Goal: Transaction & Acquisition: Purchase product/service

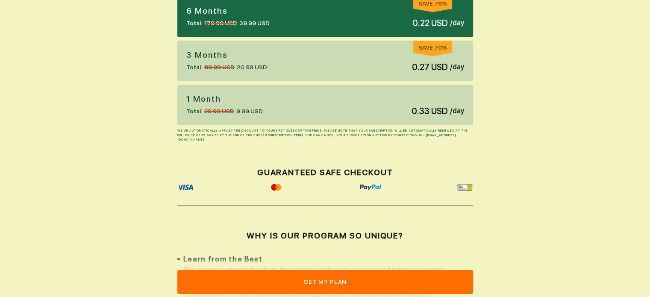
scroll to position [128, 0]
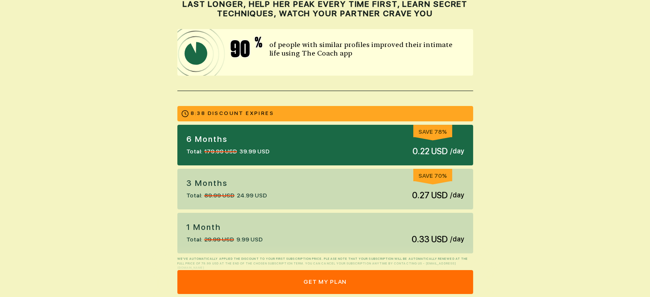
click at [203, 139] on p "6 months" at bounding box center [227, 139] width 83 height 11
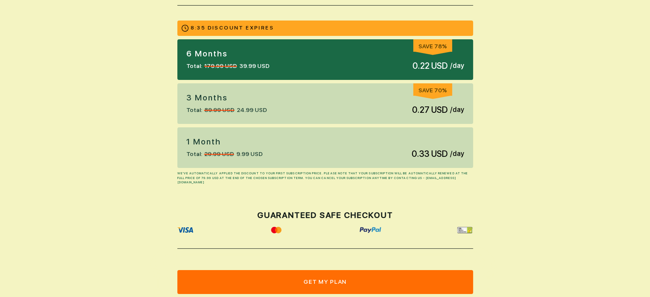
scroll to position [299, 0]
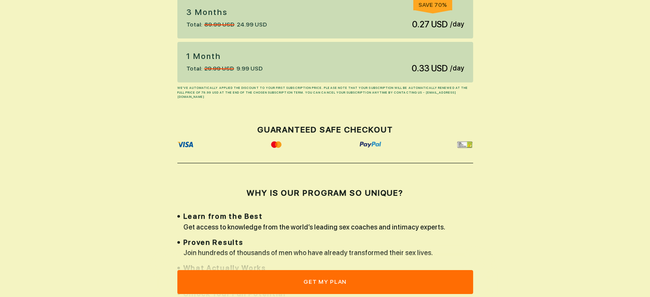
click at [367, 144] on img at bounding box center [370, 144] width 22 height 7
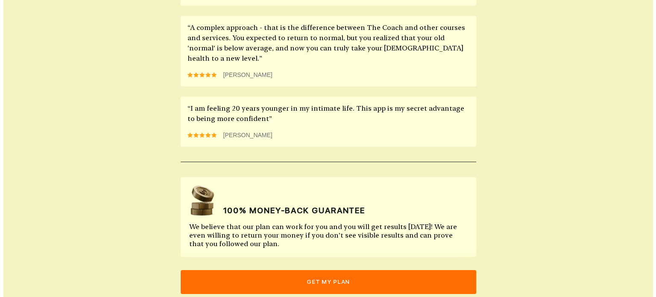
scroll to position [1096, 0]
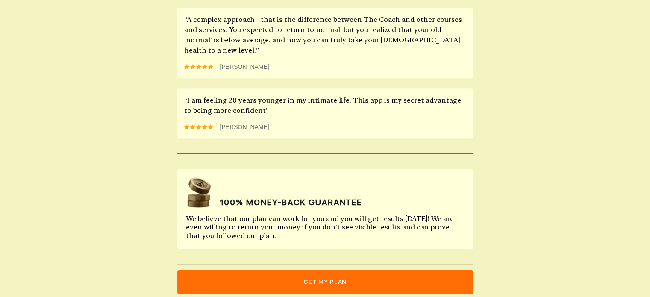
click at [272, 283] on button "get my plan" at bounding box center [325, 282] width 296 height 24
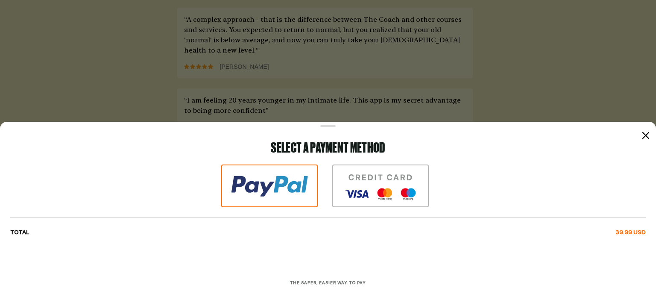
click at [265, 185] on img at bounding box center [269, 186] width 97 height 43
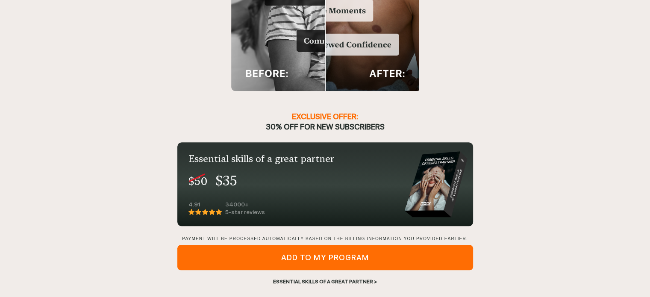
scroll to position [928, 0]
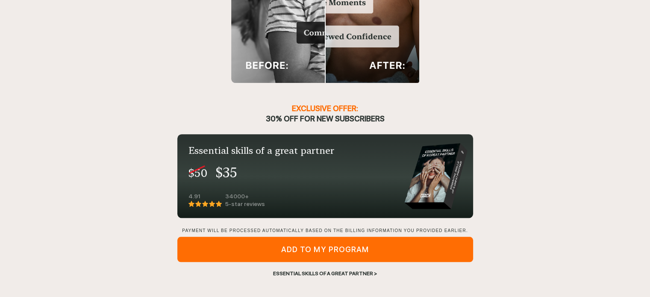
click at [297, 274] on div "Essential skills of a great partner >" at bounding box center [325, 274] width 296 height 8
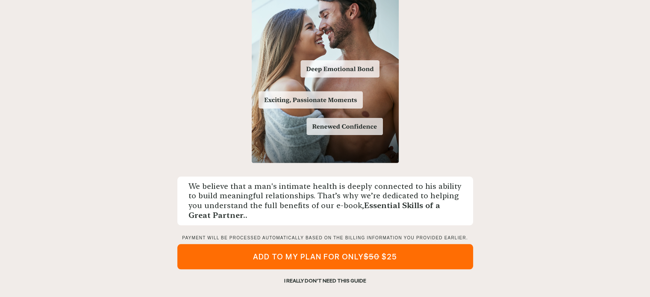
scroll to position [789, 0]
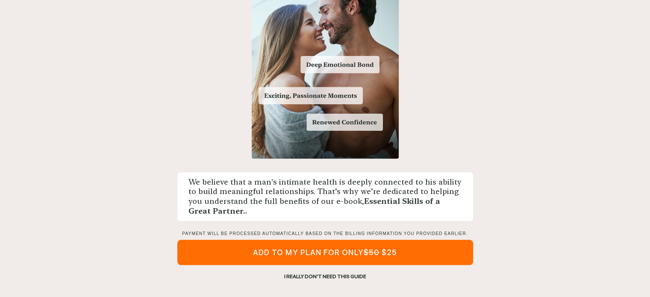
click at [330, 273] on div "I REALLY DON’T NEED THIS GUIDE" at bounding box center [325, 277] width 296 height 8
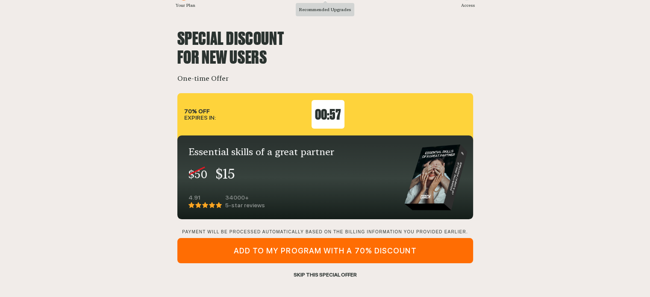
scroll to position [48, 0]
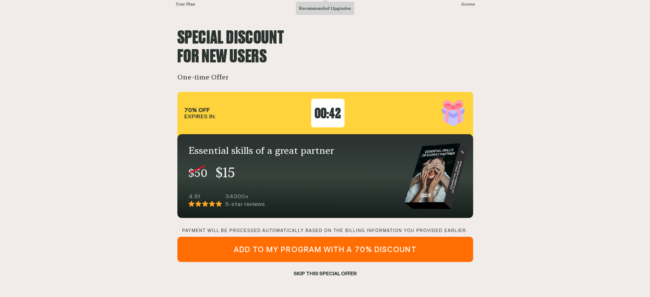
click at [333, 248] on div "ADD TO MY PROGRAM WITH A 70% DISCOUNT" at bounding box center [325, 249] width 296 height 25
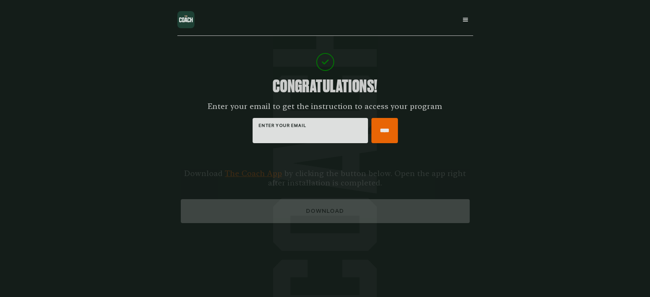
click at [268, 127] on span "ENTER YOUR EMAIL" at bounding box center [310, 125] width 103 height 5
click at [268, 129] on input "ENTER YOUR EMAIL" at bounding box center [310, 133] width 103 height 9
click at [263, 130] on input "ENTER YOUR EMAIL" at bounding box center [310, 133] width 103 height 9
type input "**********"
click at [381, 130] on input "****" at bounding box center [384, 130] width 26 height 25
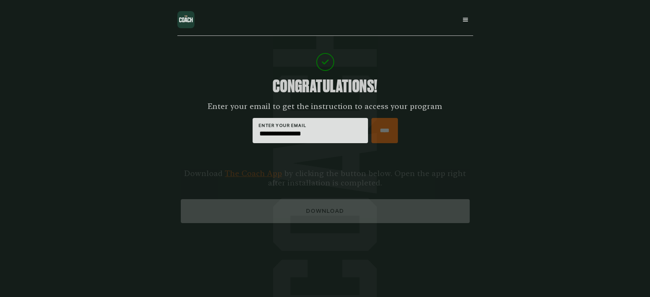
type input "****"
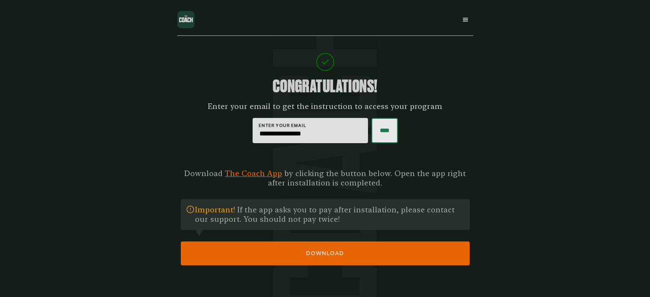
click at [326, 251] on button "DOWNLOAD" at bounding box center [325, 253] width 289 height 24
